Goal: Task Accomplishment & Management: Manage account settings

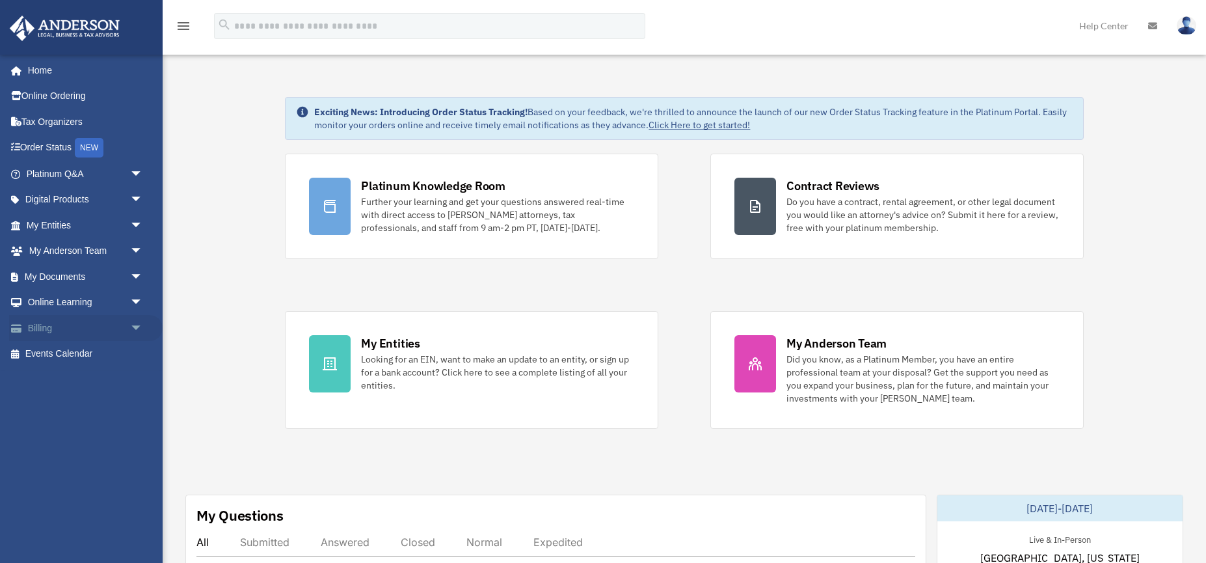
scroll to position [0, 1]
click at [75, 330] on link "Billing arrow_drop_down" at bounding box center [85, 328] width 153 height 26
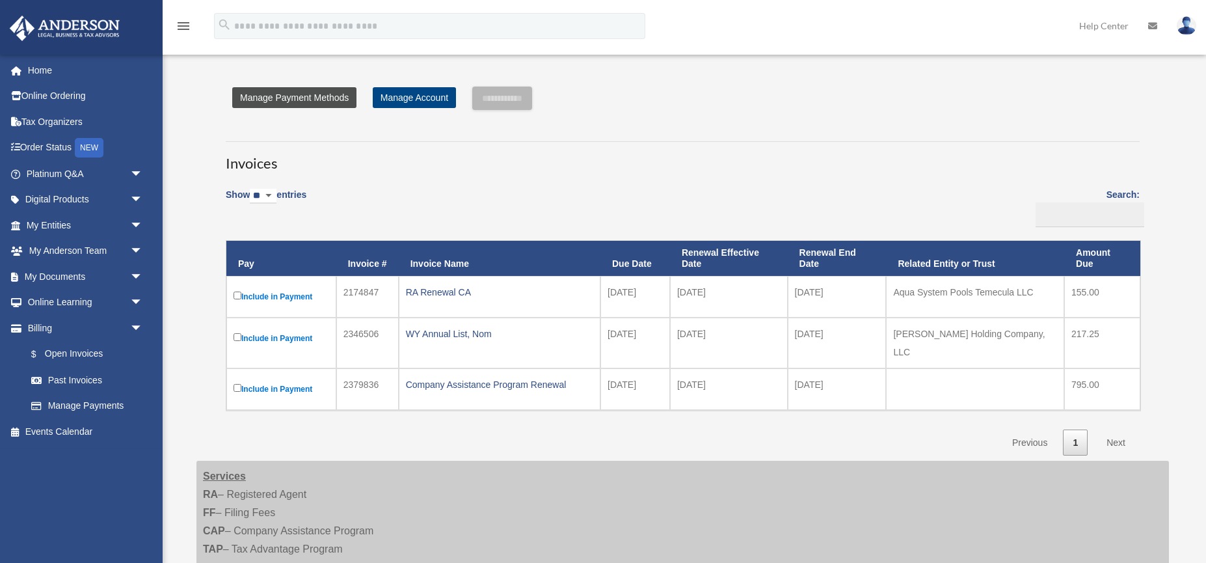
click at [303, 96] on link "Manage Payment Methods" at bounding box center [294, 97] width 124 height 21
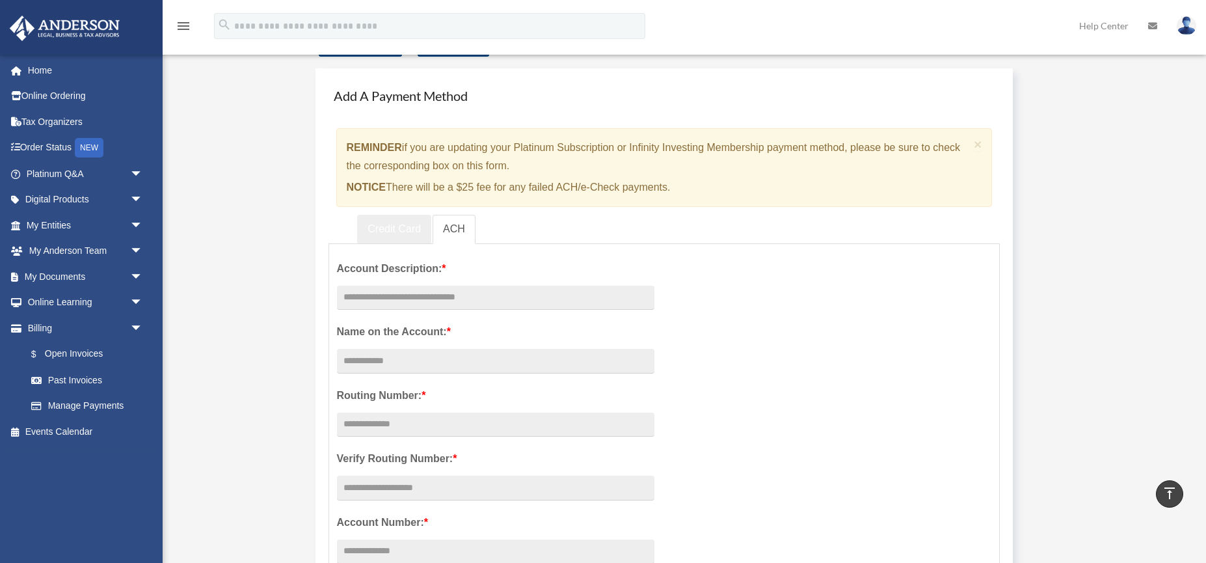
scroll to position [46, 0]
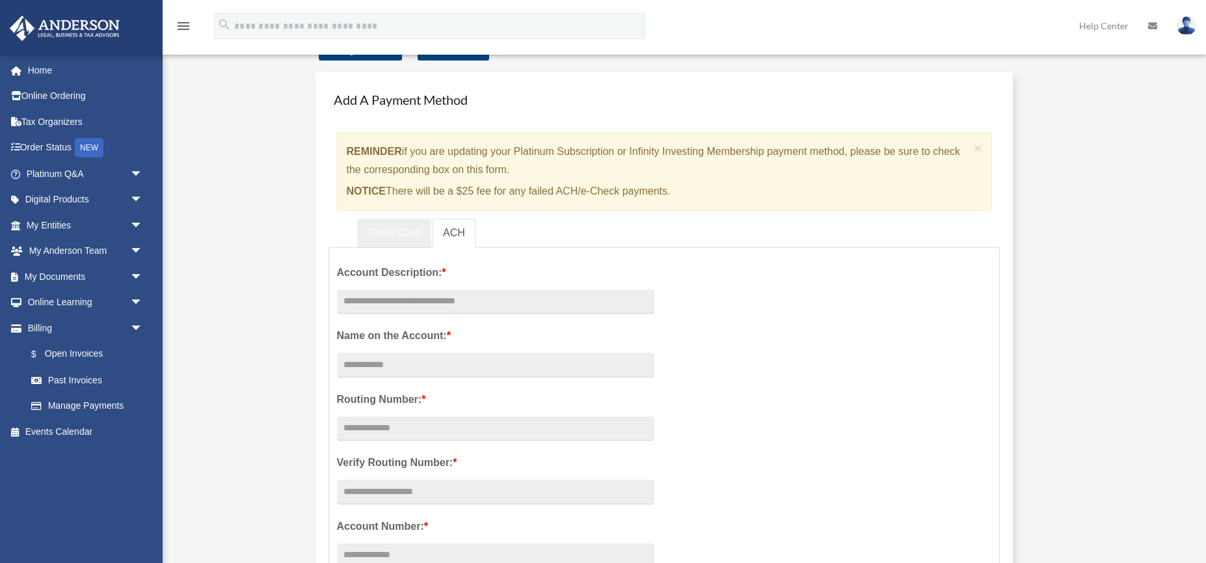
click at [390, 226] on link "Credit Card" at bounding box center [394, 233] width 74 height 29
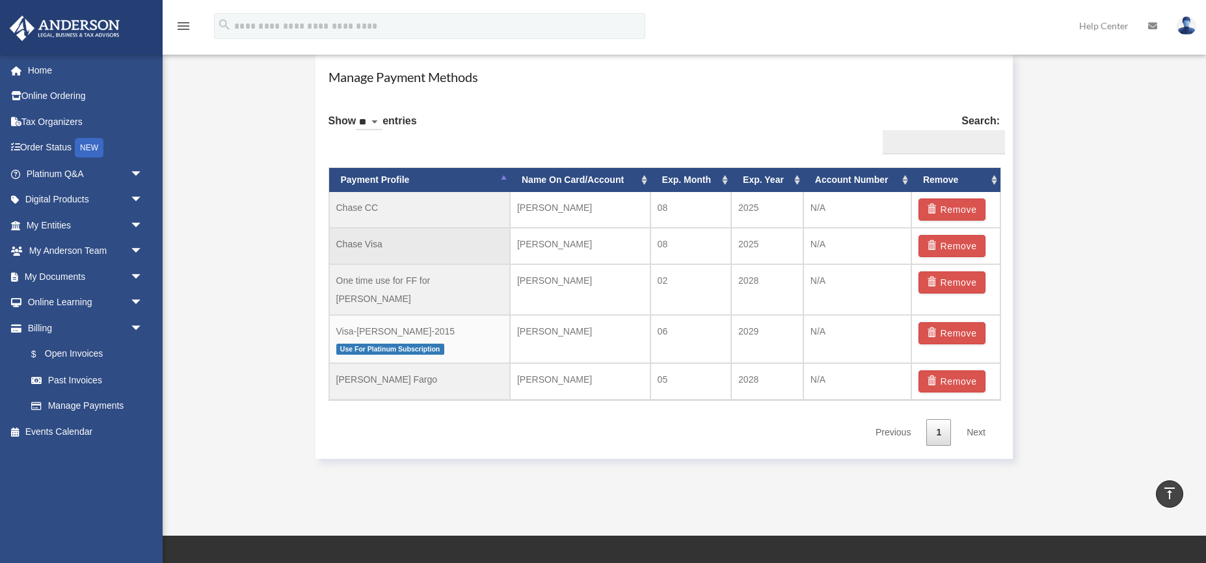
scroll to position [755, 0]
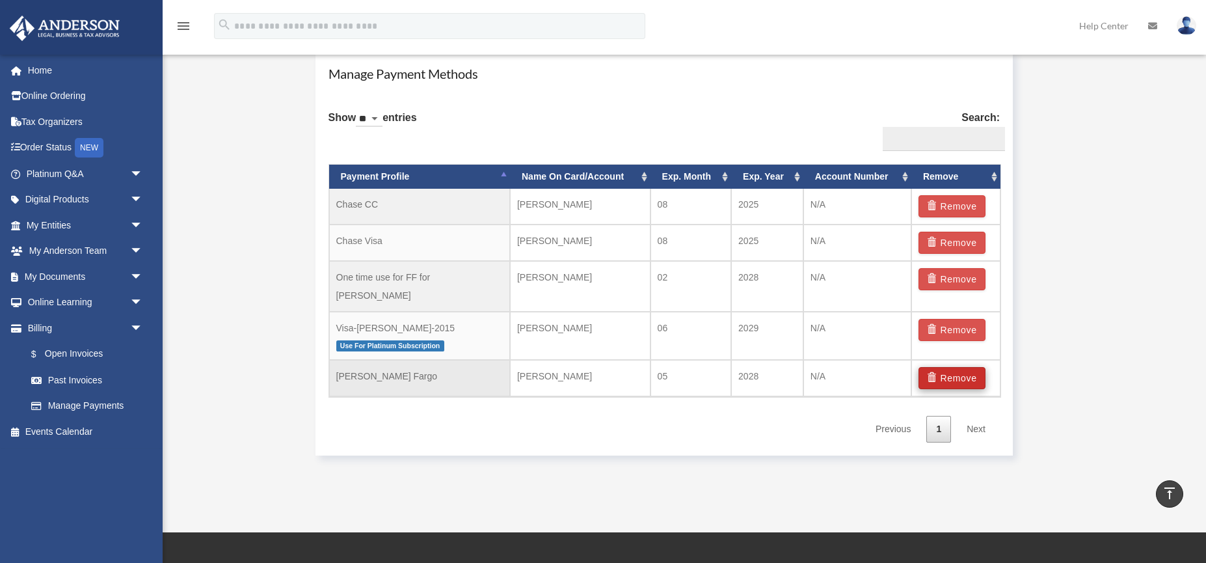
click at [957, 367] on button "Remove" at bounding box center [951, 378] width 67 height 22
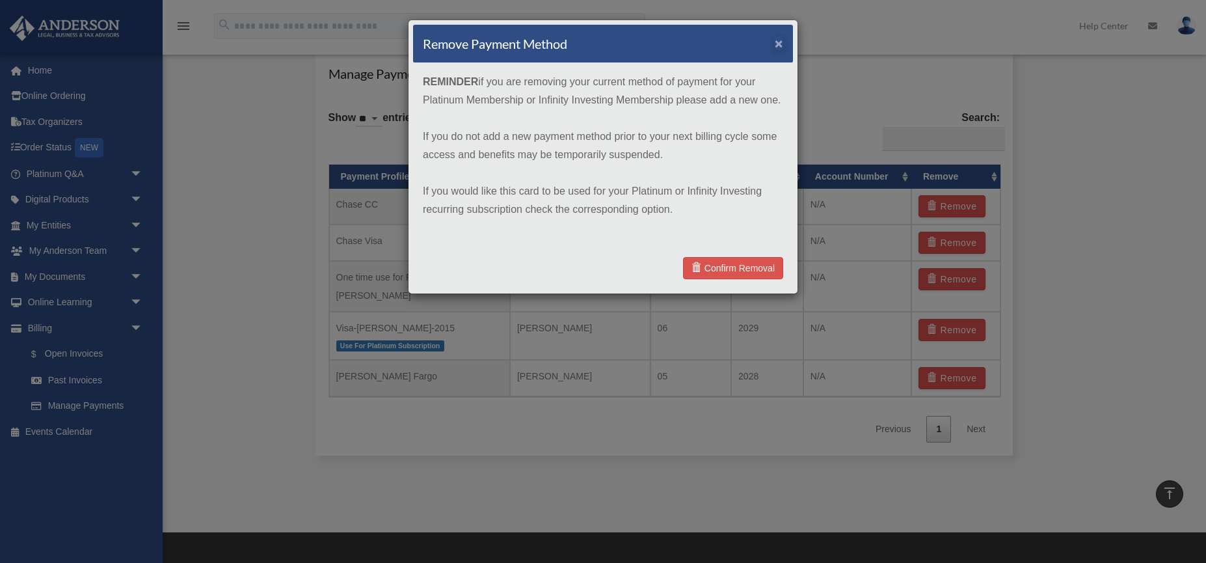
click at [779, 42] on button "×" at bounding box center [779, 43] width 8 height 14
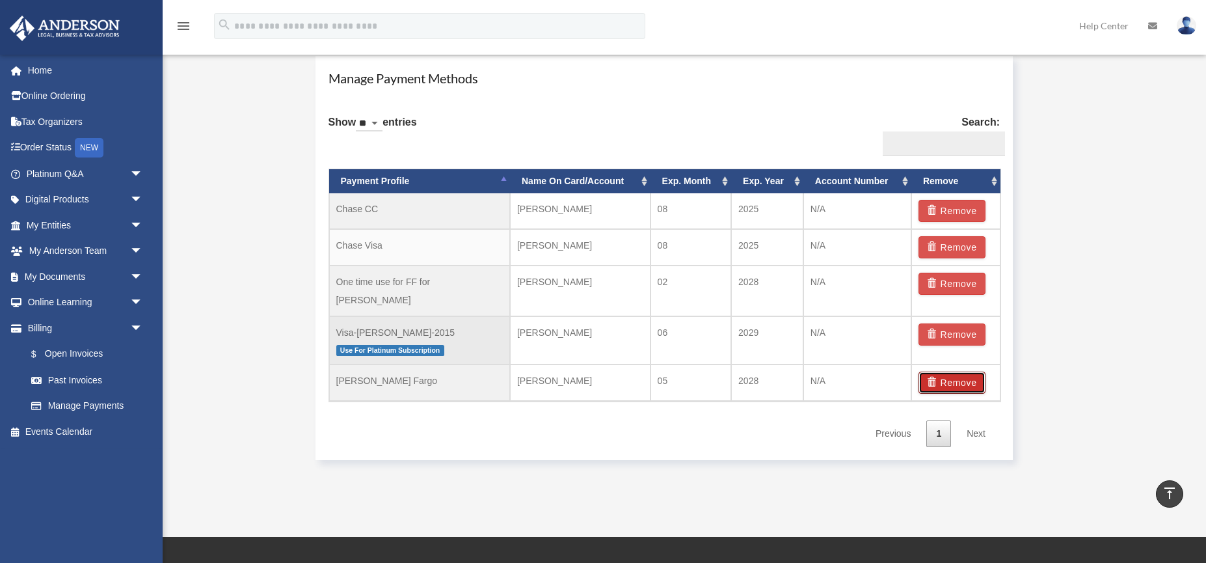
scroll to position [749, 0]
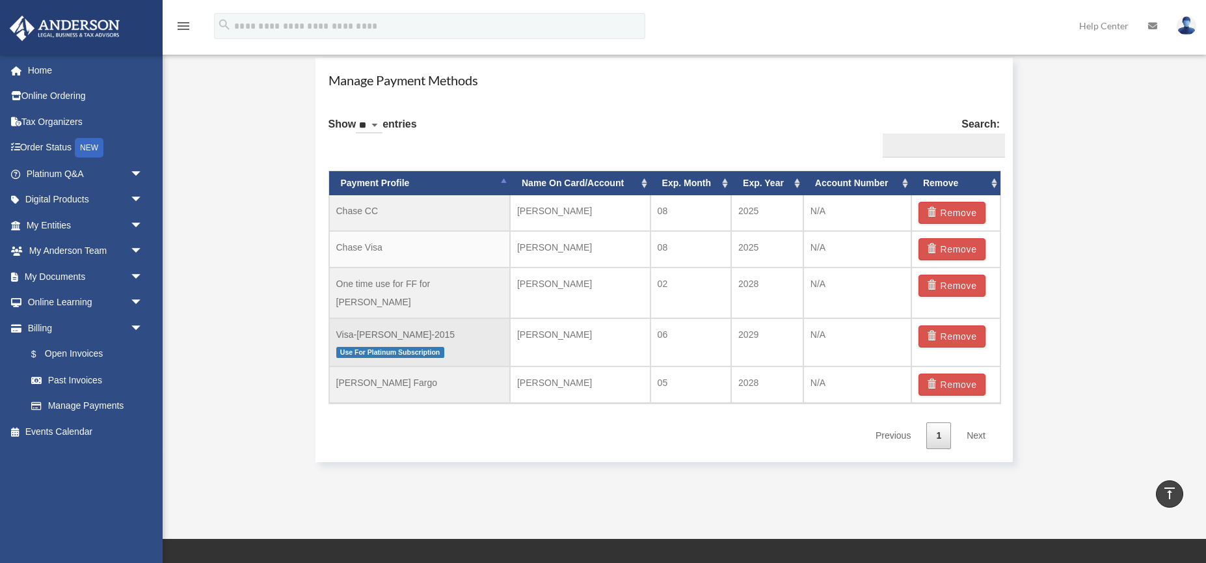
click at [477, 343] on p "Use For Platinum Subscription" at bounding box center [419, 351] width 167 height 16
click at [420, 347] on span "Use For Platinum Subscription" at bounding box center [390, 352] width 108 height 11
drag, startPoint x: 423, startPoint y: 312, endPoint x: 447, endPoint y: 313, distance: 23.4
click at [447, 318] on td "Visa-Robert-Fritsche-2015 Use For Platinum Subscription" at bounding box center [419, 342] width 181 height 49
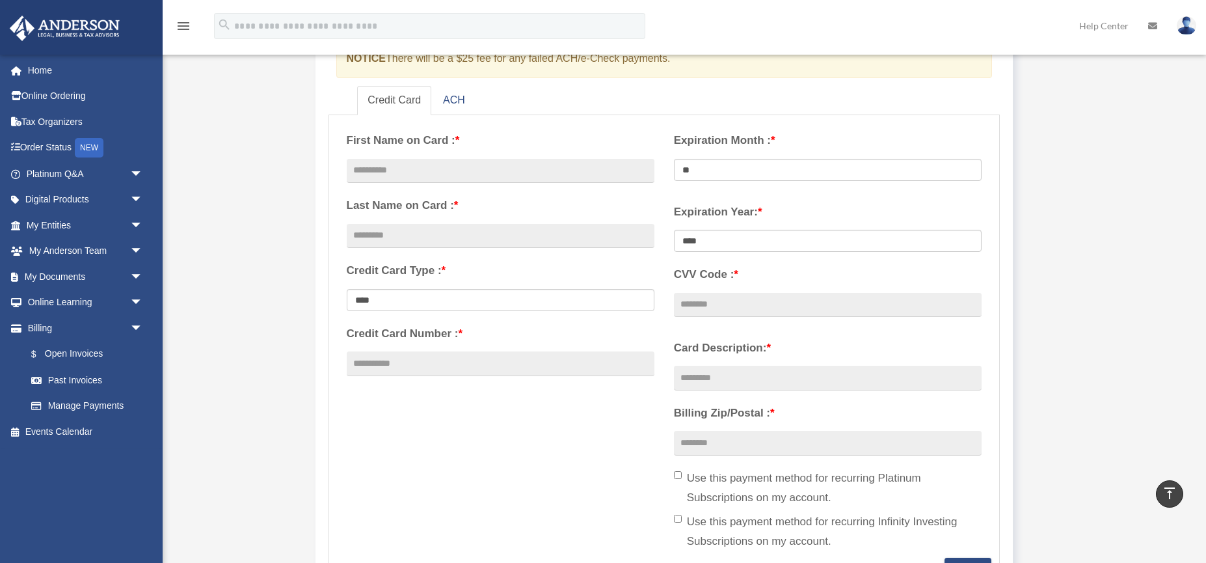
scroll to position [178, 0]
click at [418, 173] on input "text" at bounding box center [501, 171] width 308 height 25
type input "******"
click at [399, 232] on input "text" at bounding box center [501, 236] width 308 height 25
type input "********"
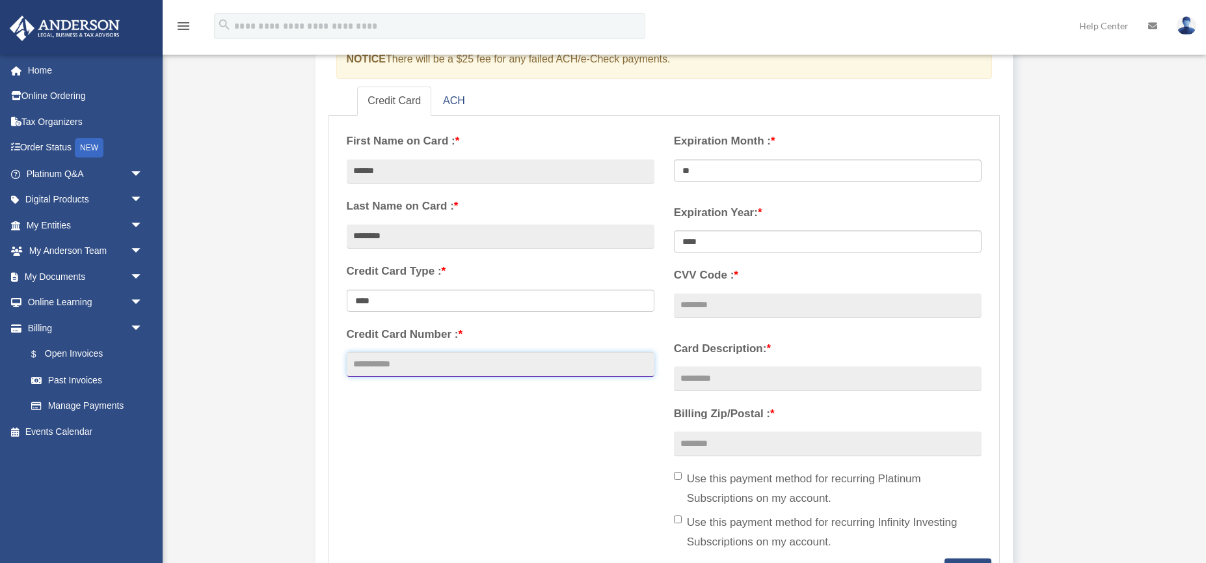
click at [438, 358] on input "Credit Card Number : *" at bounding box center [501, 364] width 308 height 25
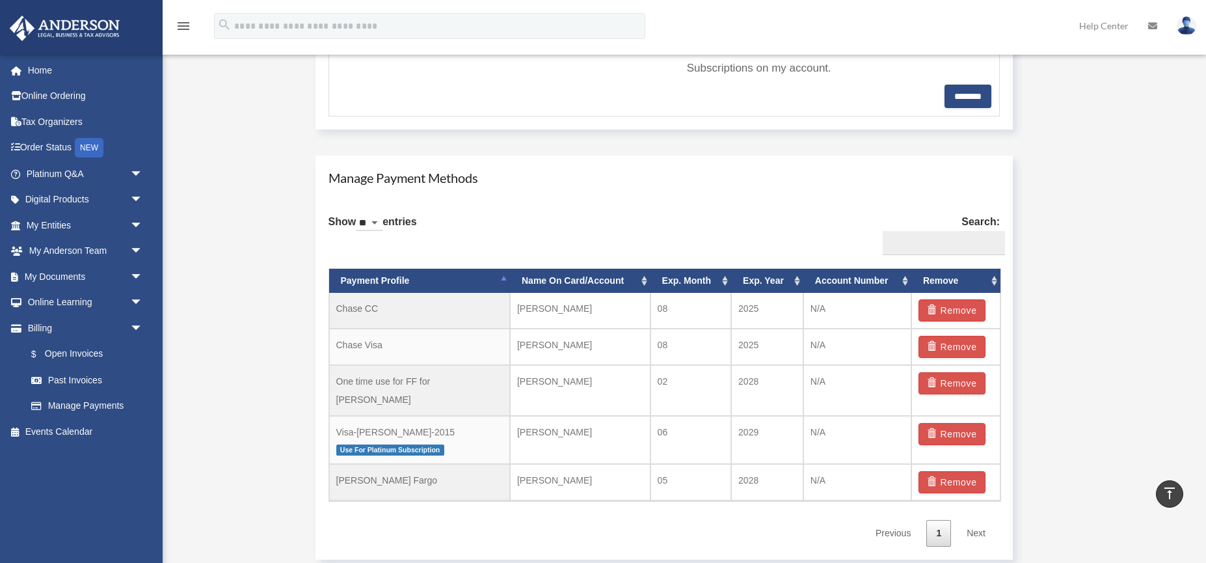
scroll to position [648, 0]
